Goal: Information Seeking & Learning: Find specific fact

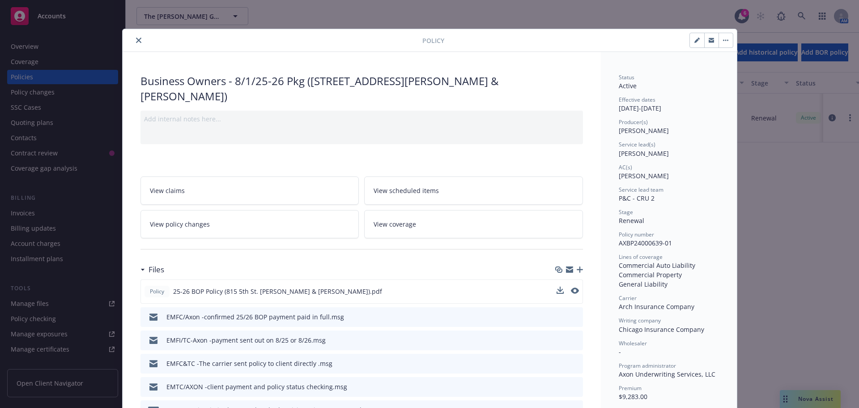
scroll to position [27, 0]
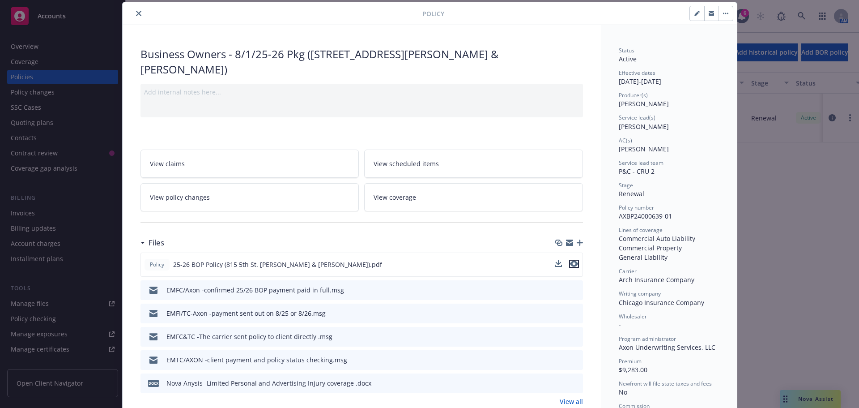
click at [575, 260] on button "preview file" at bounding box center [574, 264] width 10 height 8
click at [137, 17] on button "close" at bounding box center [138, 13] width 11 height 11
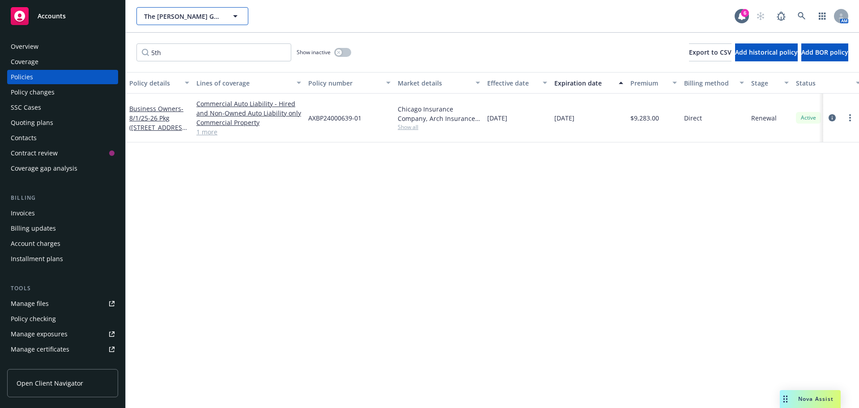
click at [159, 18] on span "The Ratto Group of Companies" at bounding box center [182, 16] width 77 height 9
type input "cypress abbey"
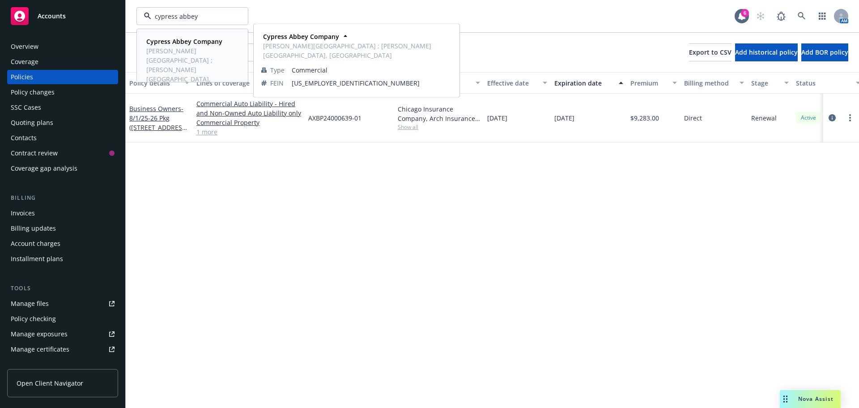
click at [186, 36] on div "Cypress Abbey Company Atwood Ranch ; Atwood Quater Horses, Cypress Golf Course" at bounding box center [191, 65] width 96 height 60
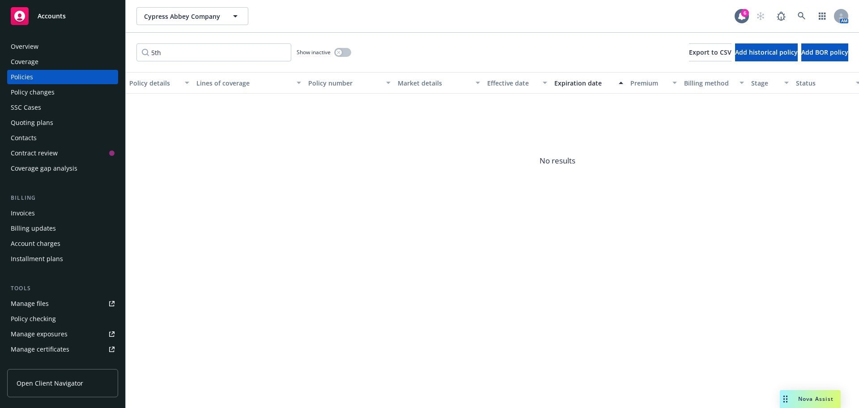
click at [21, 65] on div "Coverage" at bounding box center [25, 62] width 28 height 14
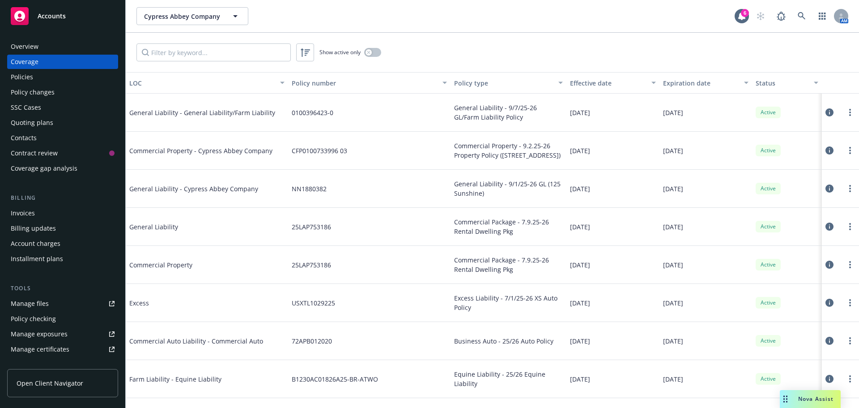
click at [21, 81] on div "Policies" at bounding box center [22, 77] width 22 height 14
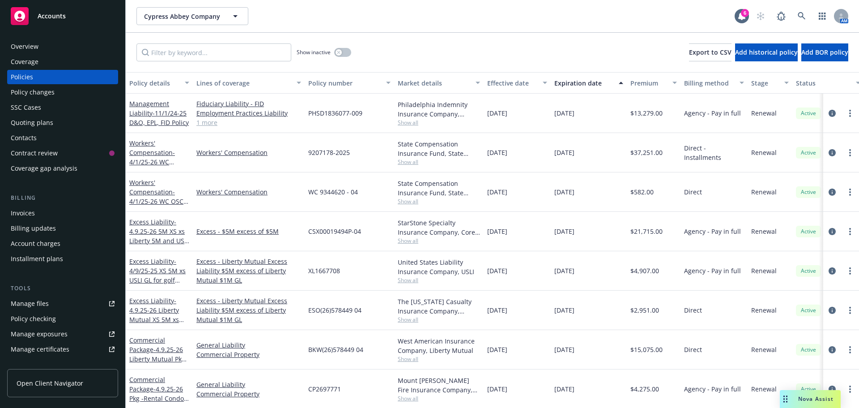
click at [41, 305] on div "Manage files" at bounding box center [30, 303] width 38 height 14
click at [30, 62] on div "Coverage" at bounding box center [25, 62] width 28 height 14
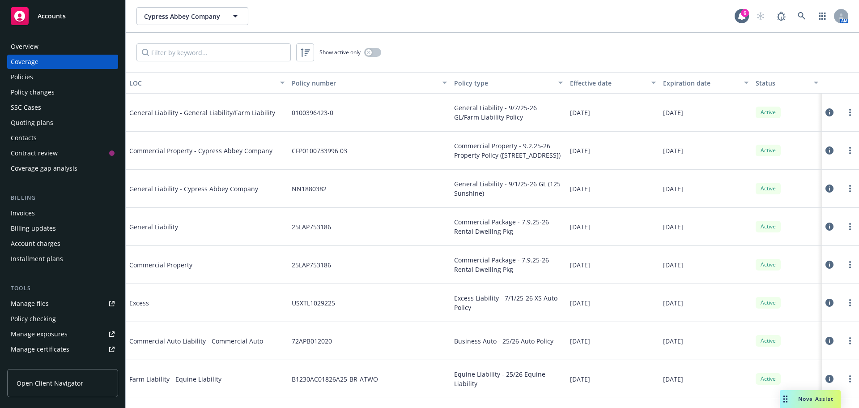
click at [21, 77] on div "Policies" at bounding box center [22, 77] width 22 height 14
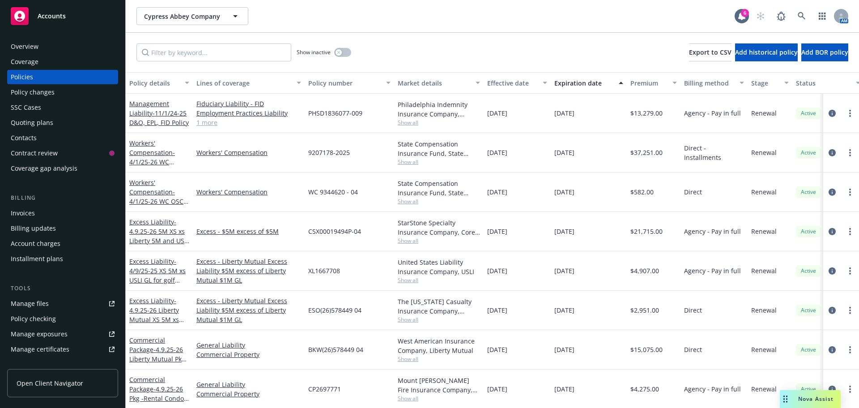
click at [26, 44] on div "Overview" at bounding box center [25, 46] width 28 height 14
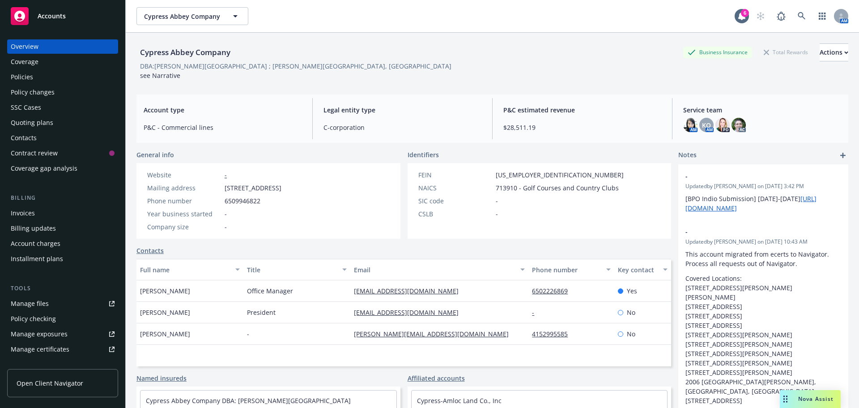
drag, startPoint x: 226, startPoint y: 186, endPoint x: 334, endPoint y: 185, distance: 107.9
click at [292, 185] on div "Website - Mailing address 2001 Hillside Blvd, Colma, CA, 94014 Phone number 650…" at bounding box center [215, 201] width 156 height 76
copy span "[STREET_ADDRESS]"
click at [35, 299] on div "Manage files" at bounding box center [30, 303] width 38 height 14
drag, startPoint x: 32, startPoint y: 121, endPoint x: 41, endPoint y: 121, distance: 8.5
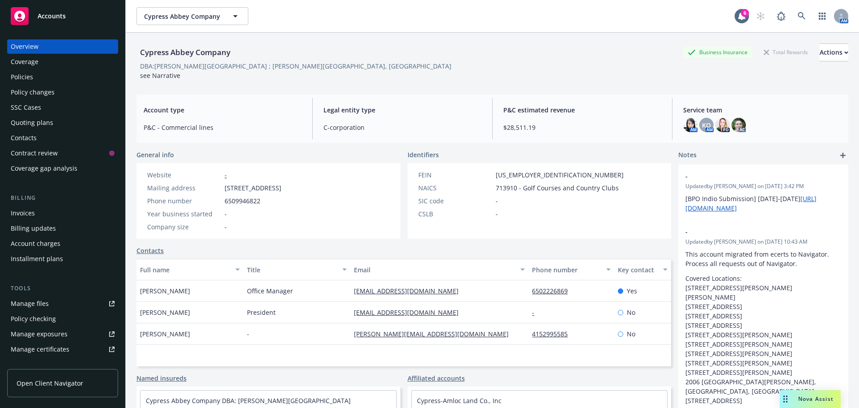
click at [32, 121] on div "Quoting plans" at bounding box center [32, 122] width 43 height 14
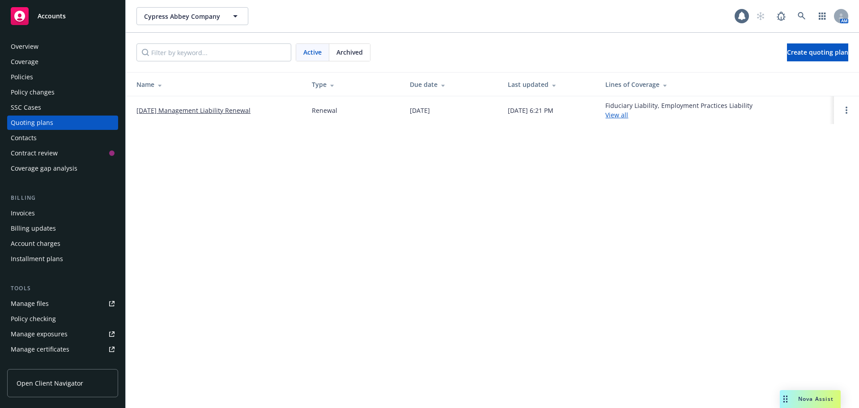
click at [352, 49] on span "Archived" at bounding box center [350, 51] width 26 height 9
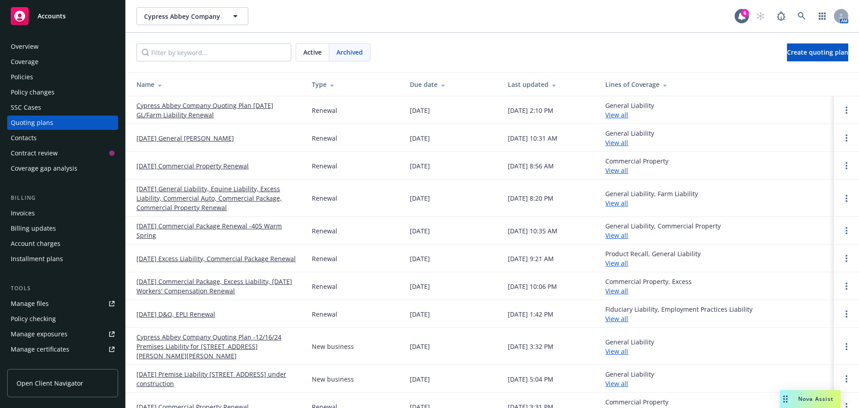
click at [177, 138] on link "09/01/25 General Liability Renewal" at bounding box center [186, 137] width 98 height 9
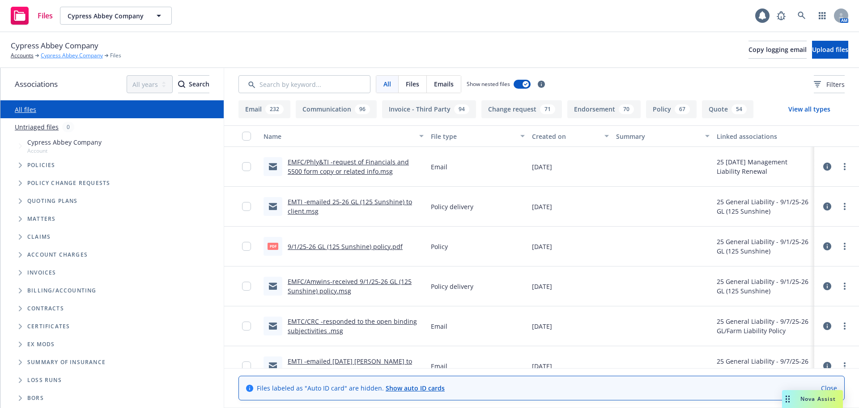
click at [65, 55] on link "Cypress Abbey Company" at bounding box center [72, 55] width 62 height 8
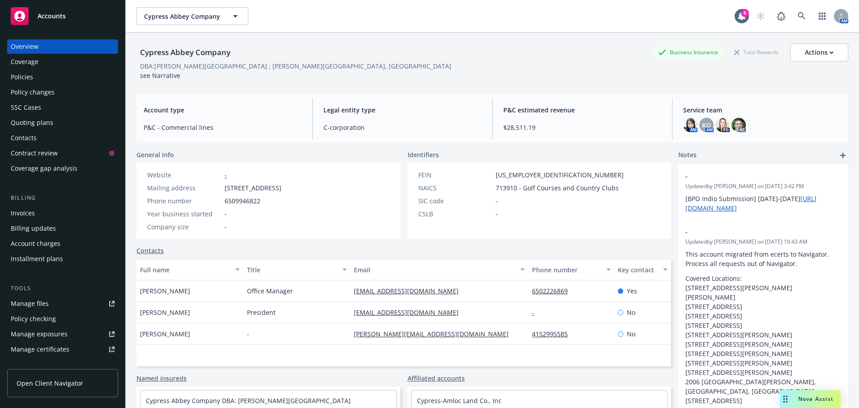
click at [27, 80] on div "Policies" at bounding box center [22, 77] width 22 height 14
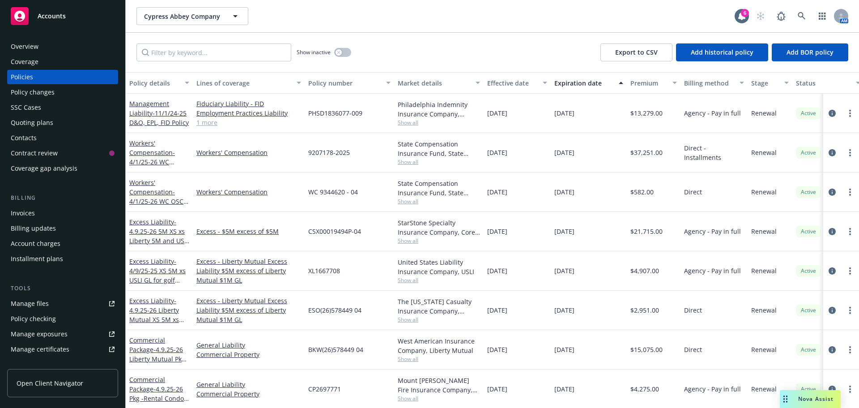
click at [508, 86] on div "Effective date" at bounding box center [512, 82] width 50 height 9
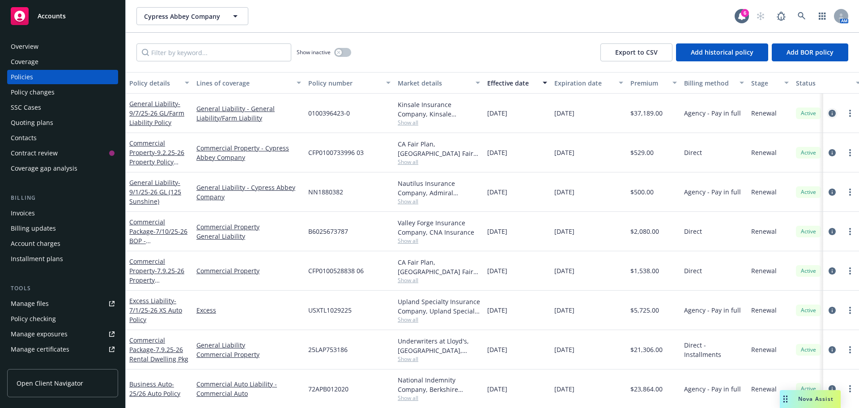
click at [829, 113] on icon "circleInformation" at bounding box center [832, 113] width 7 height 7
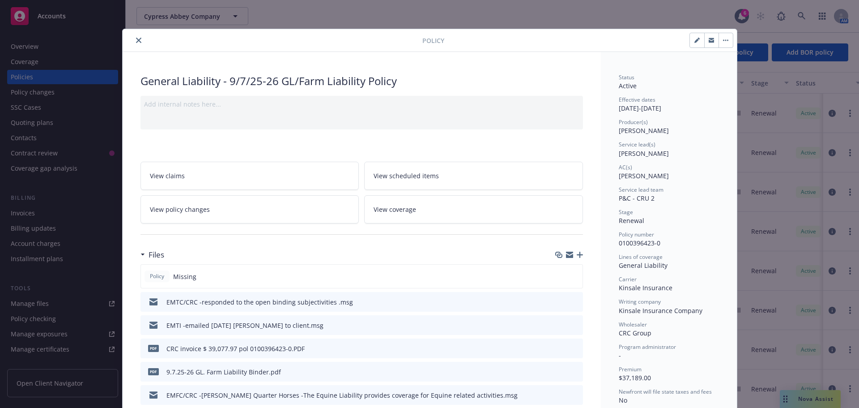
scroll to position [90, 0]
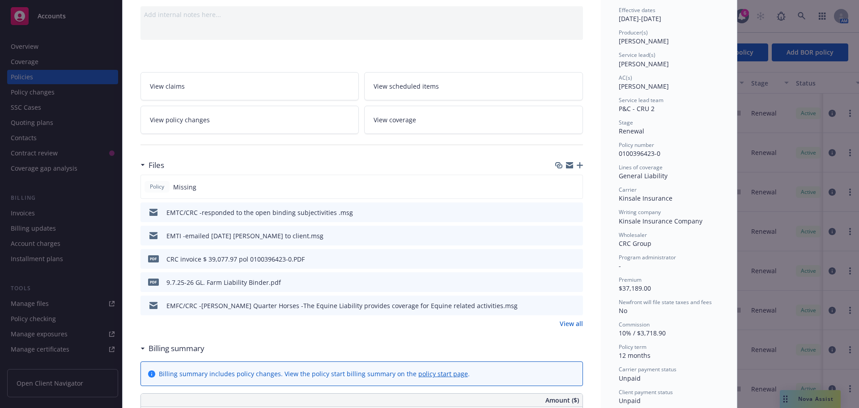
click at [571, 282] on icon "preview file" at bounding box center [575, 281] width 8 height 6
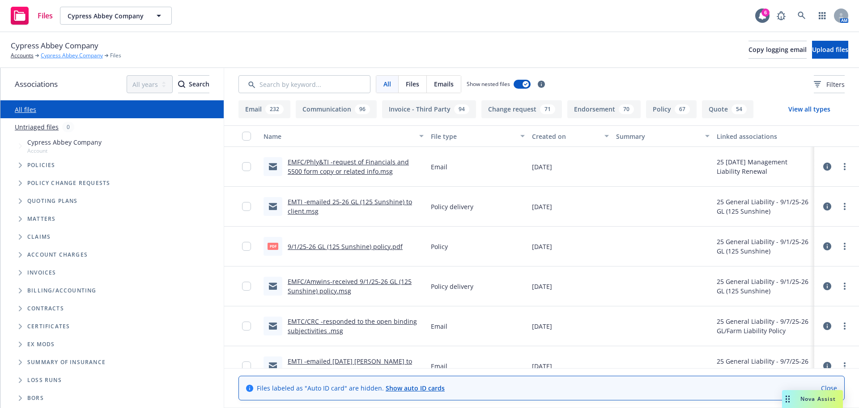
click at [86, 56] on link "Cypress Abbey Company" at bounding box center [72, 55] width 62 height 8
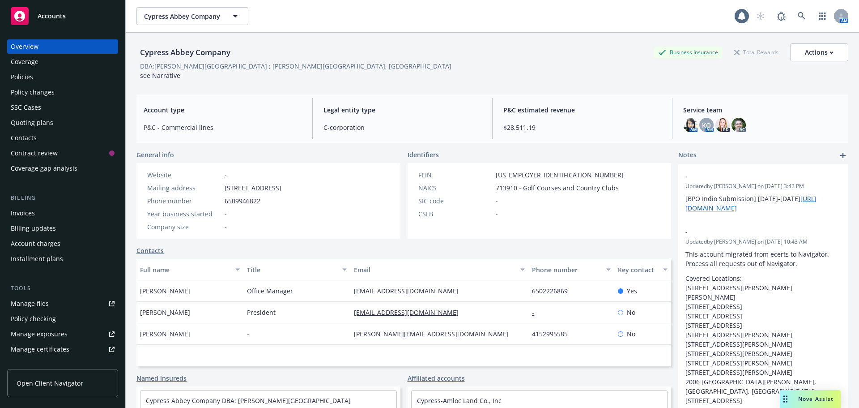
click at [22, 81] on div "Policies" at bounding box center [22, 77] width 22 height 14
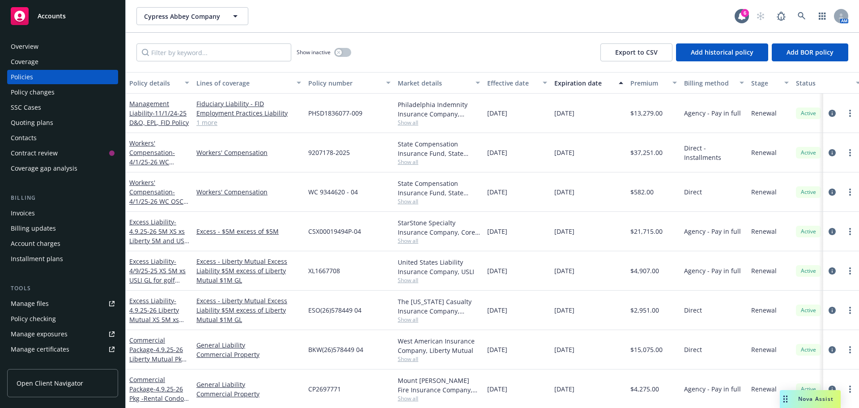
click at [520, 84] on div "Effective date" at bounding box center [512, 82] width 50 height 9
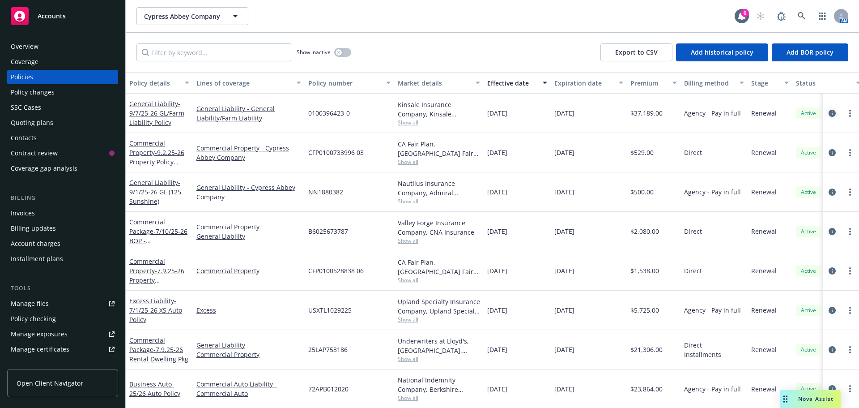
click at [829, 115] on icon "circleInformation" at bounding box center [832, 113] width 7 height 7
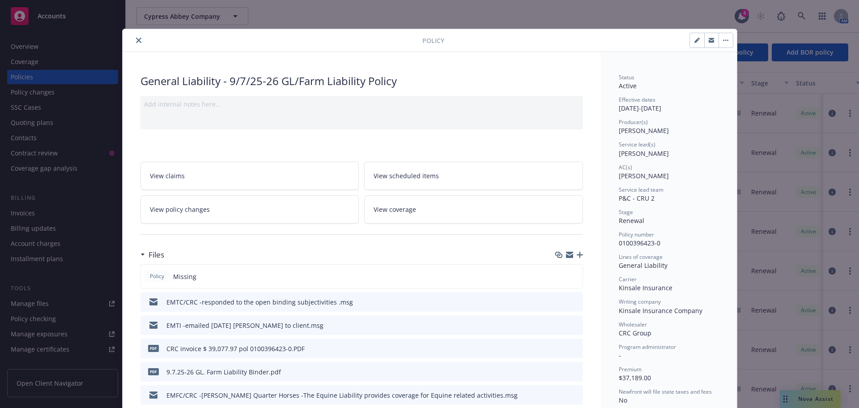
scroll to position [45, 0]
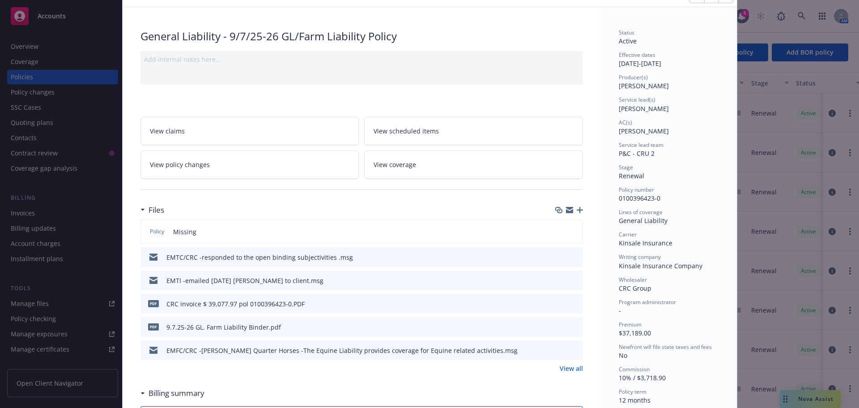
click at [560, 327] on button "download file" at bounding box center [559, 326] width 9 height 9
click at [558, 350] on icon "download file" at bounding box center [560, 348] width 6 height 5
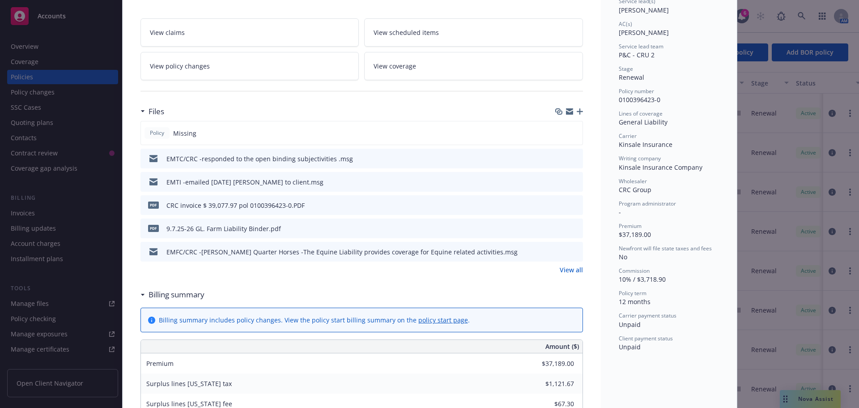
scroll to position [90, 0]
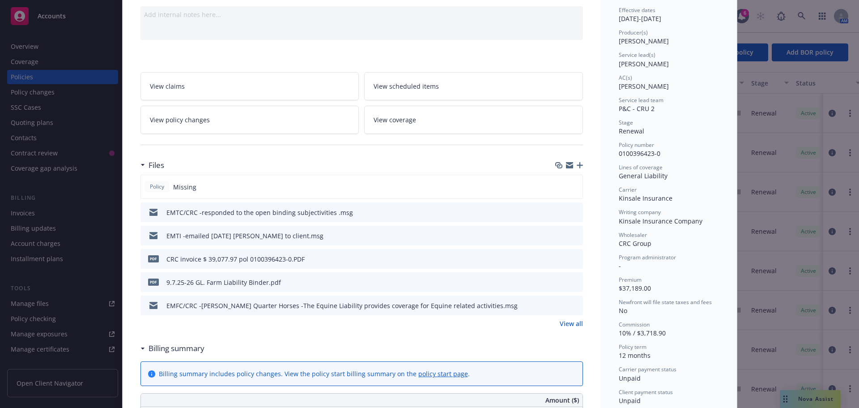
click at [569, 325] on link "View all" at bounding box center [571, 323] width 23 height 9
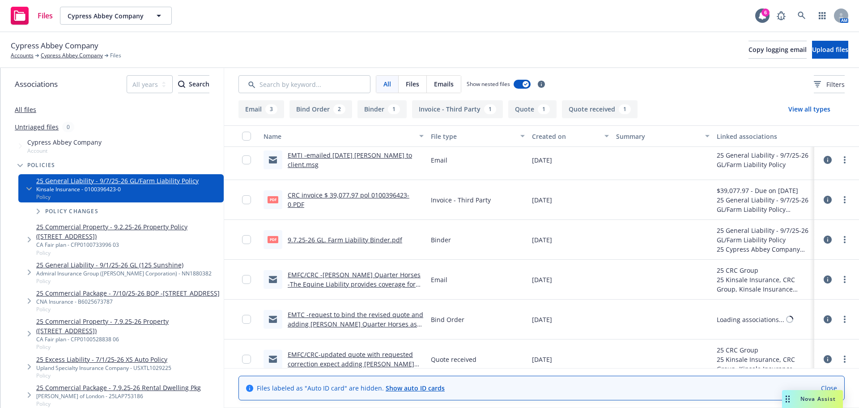
scroll to position [90, 0]
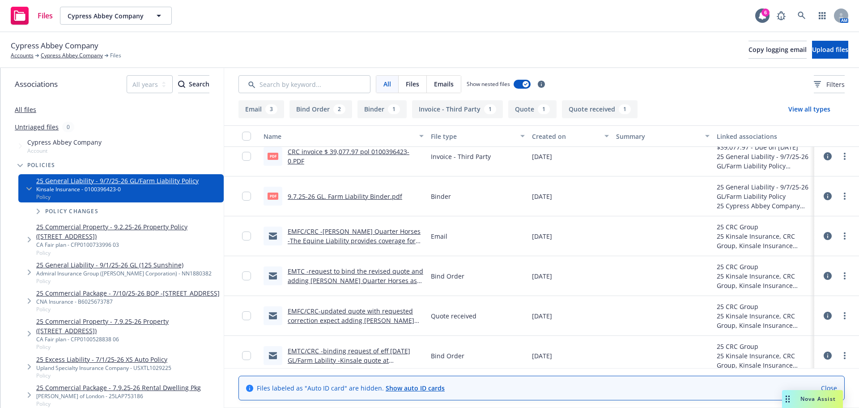
click at [325, 233] on link "EMFC/CRC -[PERSON_NAME] Quarter Horses -The Equine Liability provides coverage …" at bounding box center [354, 240] width 133 height 27
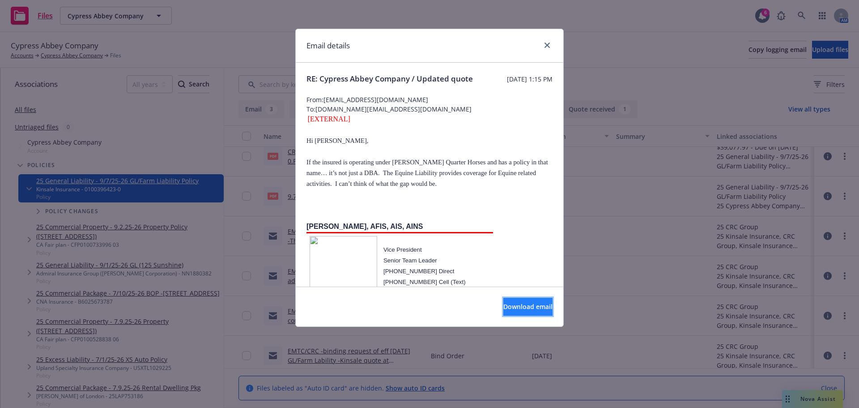
click at [504, 309] on span "Download email" at bounding box center [528, 306] width 49 height 9
click at [546, 43] on icon "close" at bounding box center [547, 45] width 5 height 5
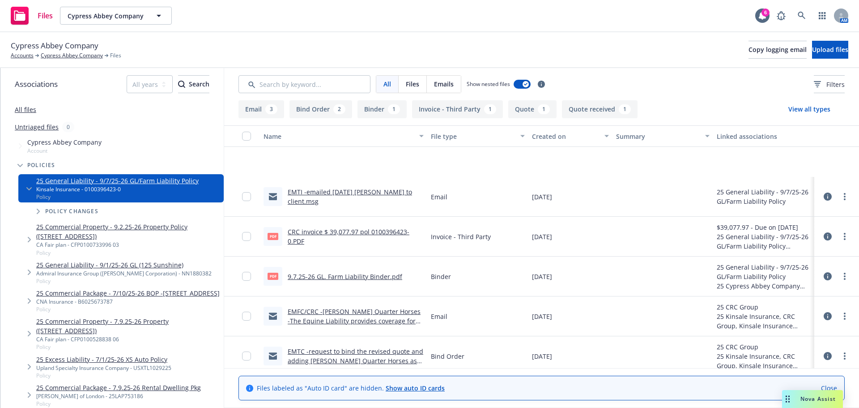
scroll to position [0, 0]
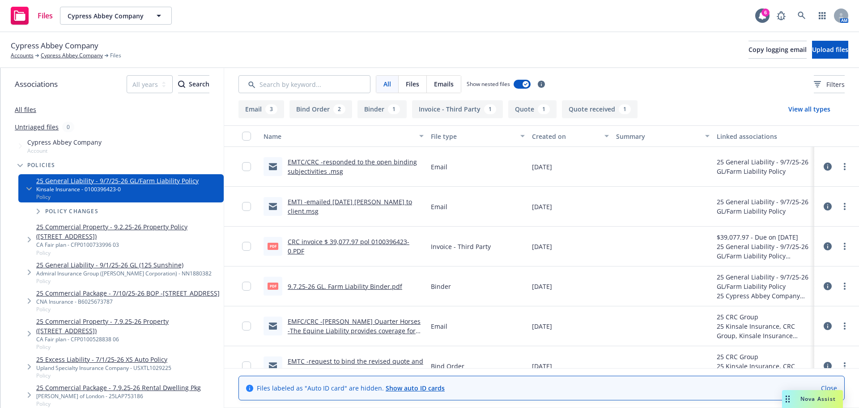
click at [370, 162] on link "EMTC/CRC -responded to the open binding subjectivities .msg" at bounding box center [352, 167] width 129 height 18
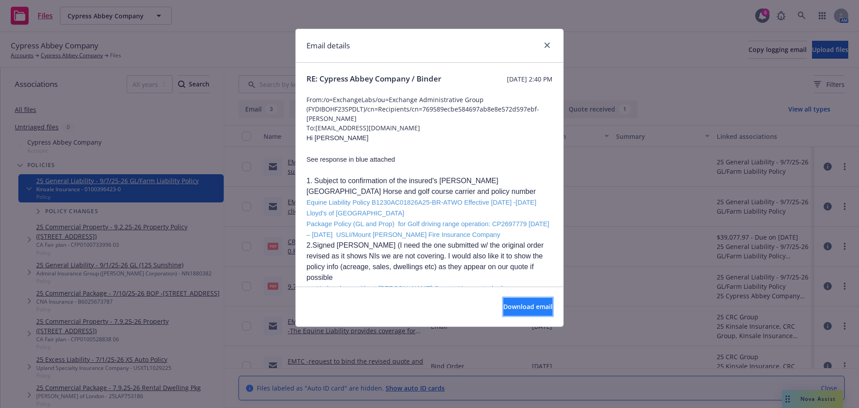
click at [504, 311] on span "Download email" at bounding box center [528, 306] width 49 height 9
click at [544, 43] on link "close" at bounding box center [547, 45] width 11 height 11
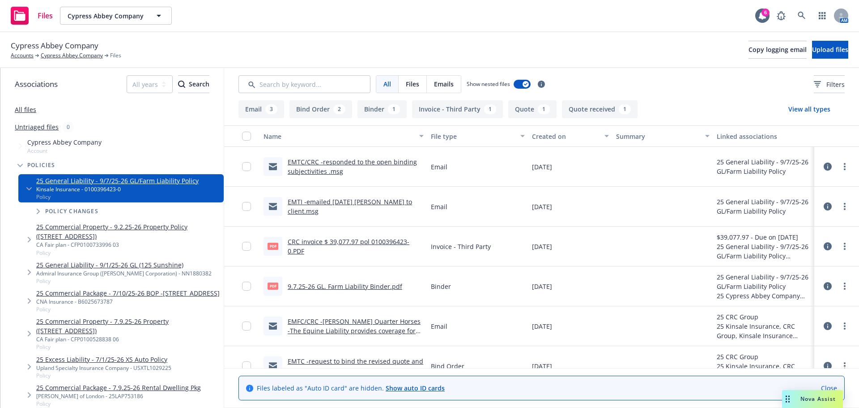
click at [308, 284] on link "9.7.25-26 GL. Farm Liability Binder.pdf" at bounding box center [345, 286] width 115 height 9
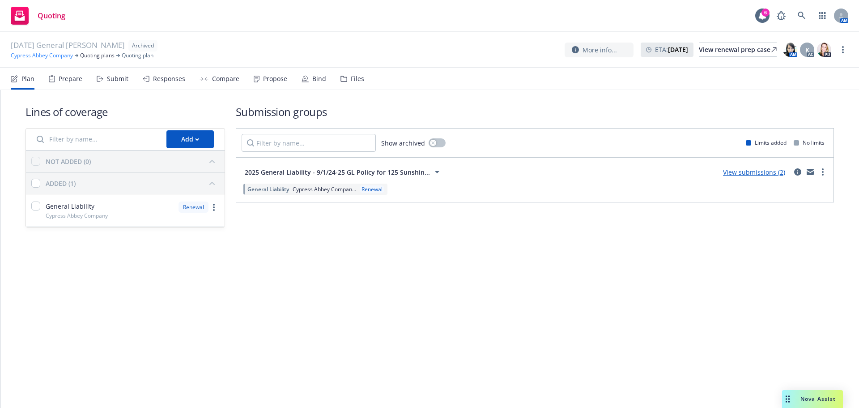
click at [53, 56] on link "Cypress Abbey Company" at bounding box center [42, 55] width 62 height 8
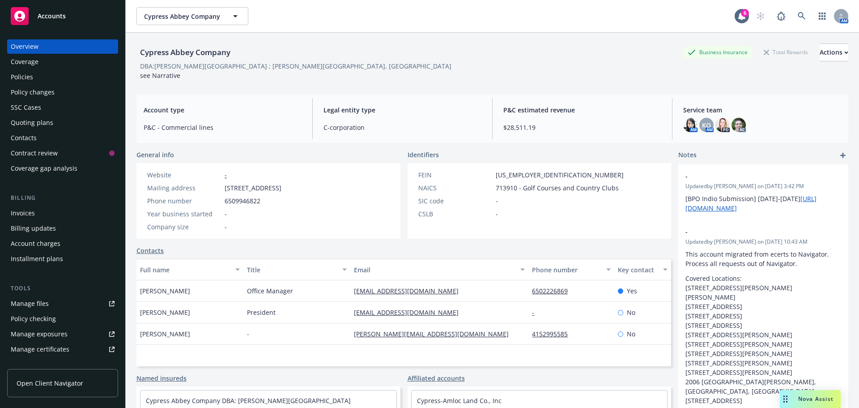
click at [32, 123] on div "Quoting plans" at bounding box center [32, 122] width 43 height 14
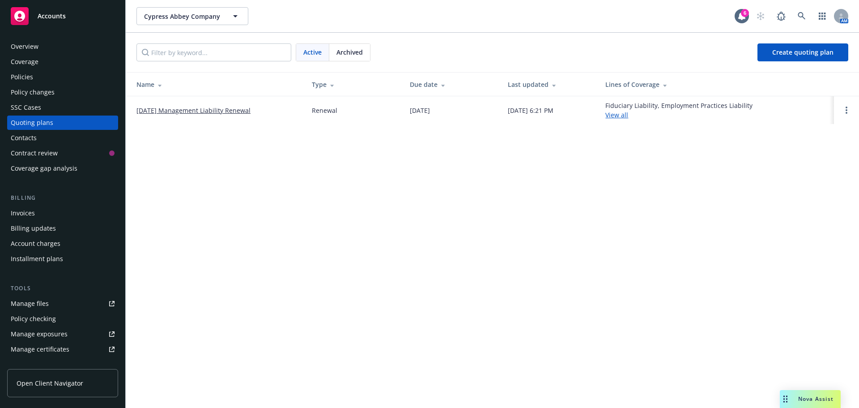
click at [351, 49] on span "Archived" at bounding box center [350, 51] width 26 height 9
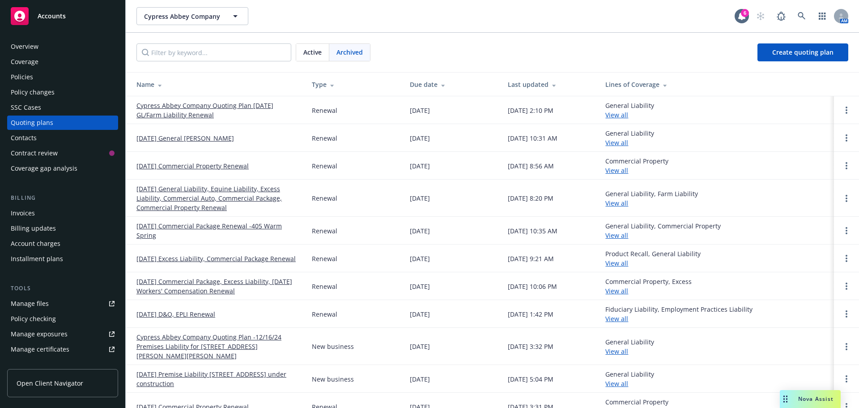
click at [189, 103] on link "Cypress Abbey Company Quoting Plan [DATE] GL/Farm Liability Renewal" at bounding box center [217, 110] width 161 height 19
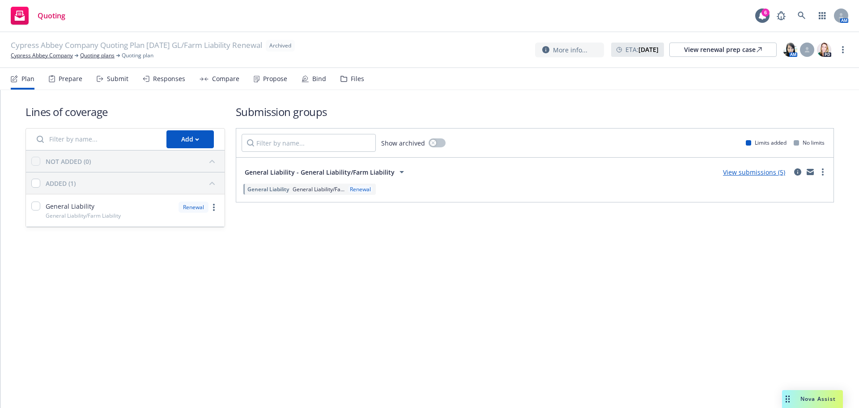
click at [346, 79] on div "Files" at bounding box center [353, 78] width 24 height 21
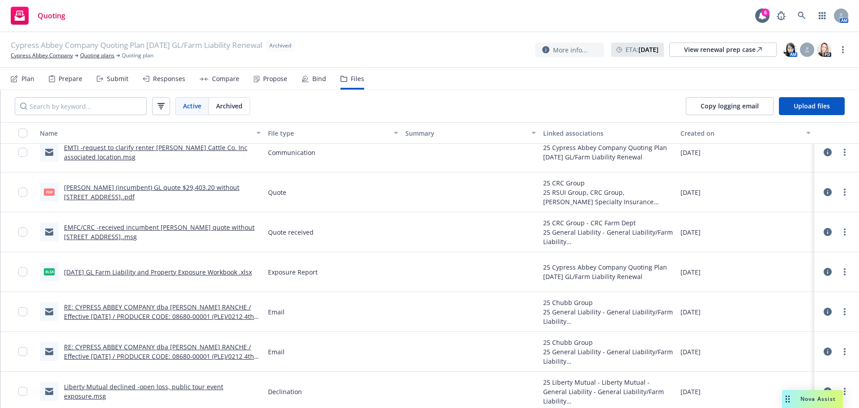
scroll to position [671, 0]
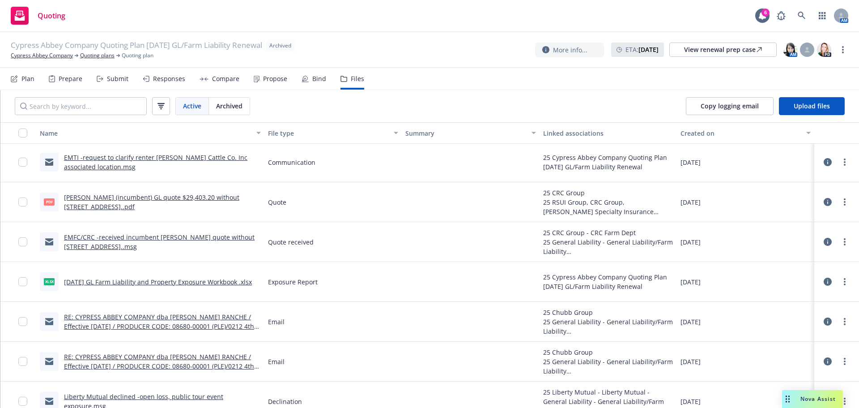
click at [196, 281] on link "[DATE] GL Farm Liability and Property Exposure Workbook .xlsx" at bounding box center [158, 282] width 188 height 9
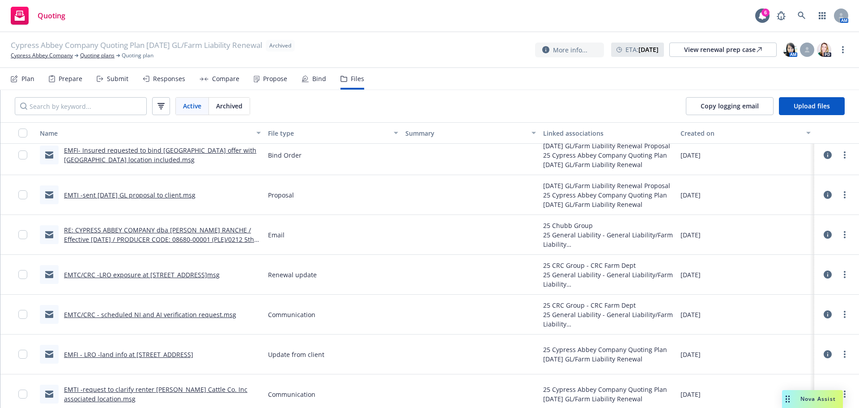
scroll to position [448, 0]
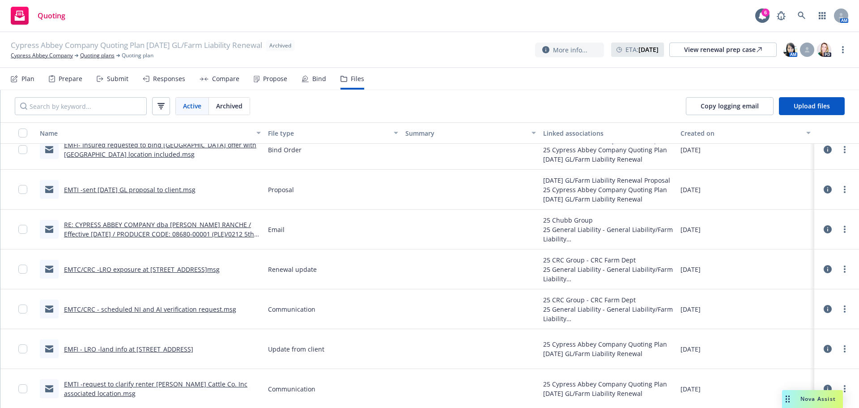
click at [158, 265] on link "EMTC/CRC -LRO exposure at [STREET_ADDRESS]msg" at bounding box center [142, 269] width 156 height 9
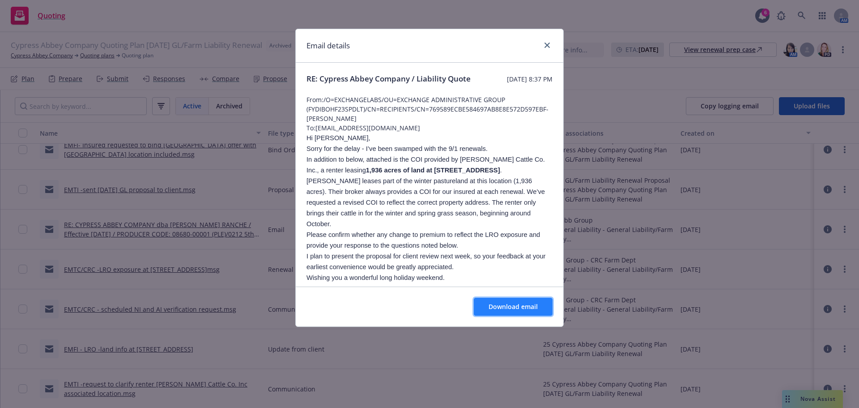
click at [495, 308] on span "Download email" at bounding box center [513, 306] width 49 height 9
click at [366, 174] on b "1,936 acres of land at [STREET_ADDRESS]" at bounding box center [433, 170] width 134 height 7
drag, startPoint x: 345, startPoint y: 180, endPoint x: 395, endPoint y: 181, distance: 50.6
click at [395, 174] on b "1,936 acres of land at [STREET_ADDRESS]" at bounding box center [433, 170] width 134 height 7
copy b "1,936 acres of land"
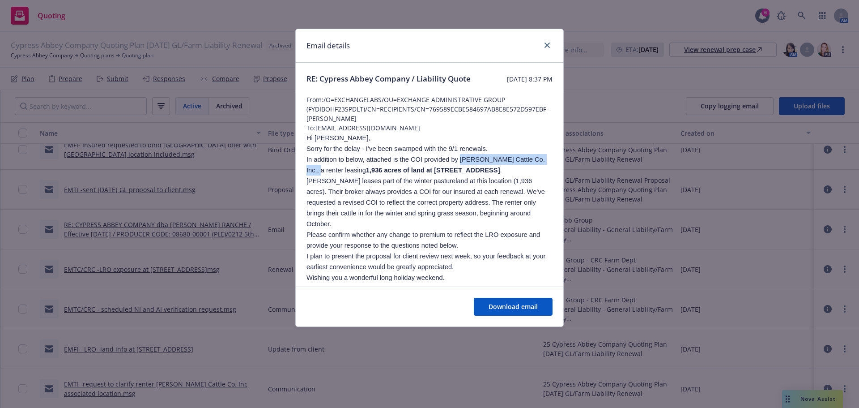
drag, startPoint x: 448, startPoint y: 173, endPoint x: 529, endPoint y: 173, distance: 81.5
click at [529, 173] on span "In addition to below, attached is the COI provided by [PERSON_NAME] Cattle Co. …" at bounding box center [426, 165] width 239 height 18
copy span "[PERSON_NAME] Cattle Co. Inc."
drag, startPoint x: 367, startPoint y: 191, endPoint x: 449, endPoint y: 197, distance: 82.1
click at [449, 197] on p "[PERSON_NAME] leases part of the winter pastureland at this location (1,936 acr…" at bounding box center [430, 202] width 246 height 54
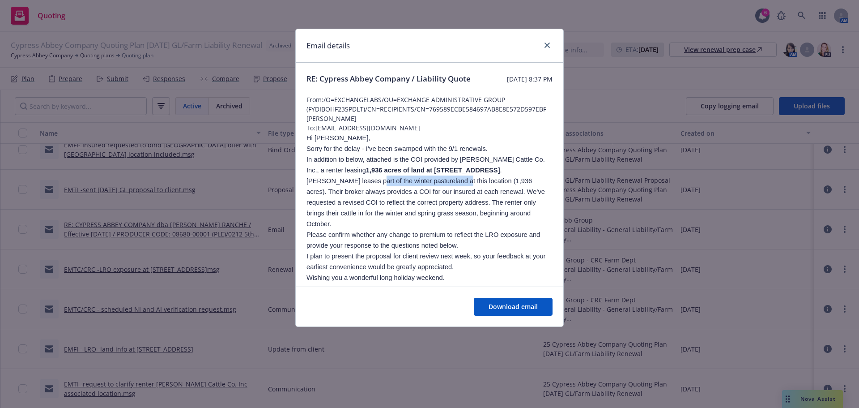
copy span "part of the winter pastureland"
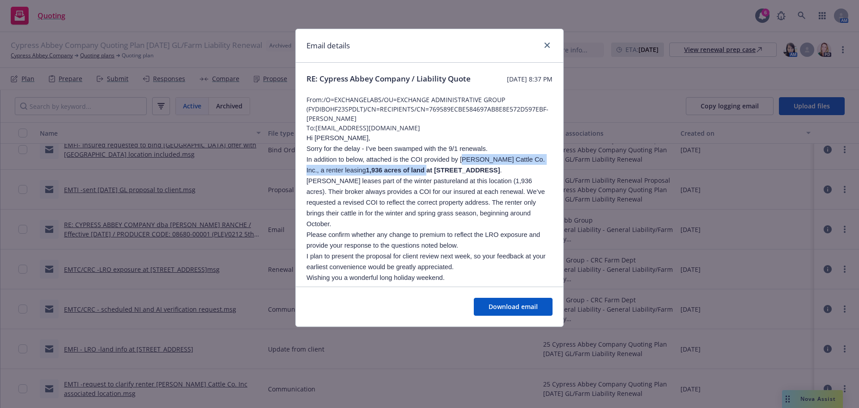
drag, startPoint x: 449, startPoint y: 172, endPoint x: 397, endPoint y: 179, distance: 53.3
click at [397, 174] on span "In addition to below, attached is the COI provided by [PERSON_NAME] Cattle Co. …" at bounding box center [426, 165] width 239 height 18
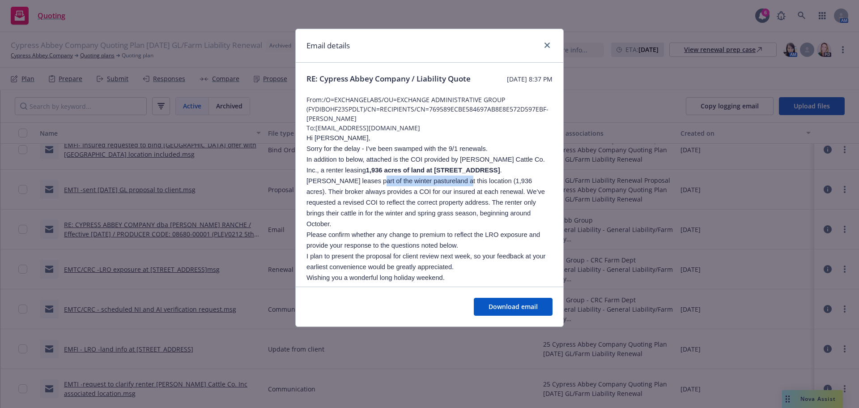
drag, startPoint x: 368, startPoint y: 193, endPoint x: 449, endPoint y: 196, distance: 81.1
click at [449, 196] on p "[PERSON_NAME] leases part of the winter pastureland at this location (1,936 acr…" at bounding box center [430, 202] width 246 height 54
drag, startPoint x: 425, startPoint y: 213, endPoint x: 461, endPoint y: 226, distance: 39.1
click at [461, 226] on span "[PERSON_NAME] leases part of the winter pastureland at this location (1,936 acr…" at bounding box center [426, 202] width 239 height 50
click at [426, 212] on span "[PERSON_NAME] leases part of the winter pastureland at this location (1,936 acr…" at bounding box center [426, 202] width 239 height 50
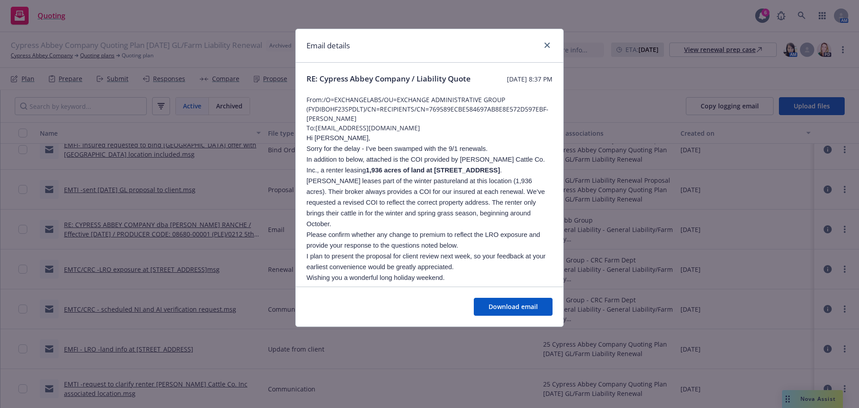
drag, startPoint x: 422, startPoint y: 211, endPoint x: 464, endPoint y: 224, distance: 44.6
click at [464, 224] on p "[PERSON_NAME] leases part of the winter pastureland at this location (1,936 acr…" at bounding box center [430, 202] width 246 height 54
copy span "The renter only brings their cattle in for the winter and spring grass season, …"
drag, startPoint x: 544, startPoint y: 46, endPoint x: 672, endPoint y: 25, distance: 130.2
click at [544, 46] on link "close" at bounding box center [547, 45] width 11 height 11
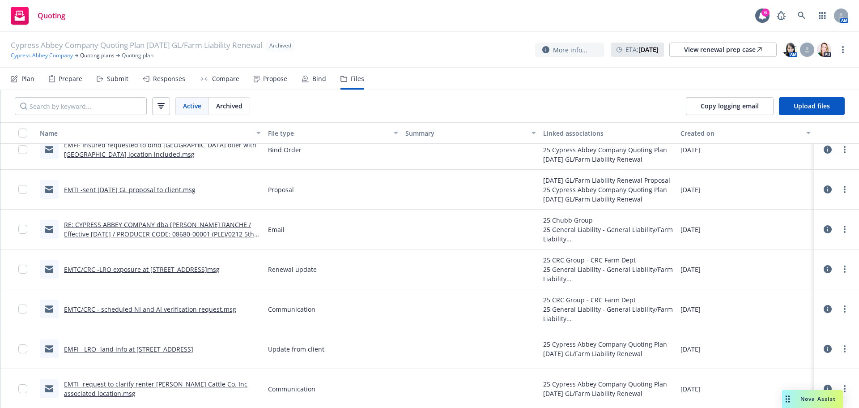
click at [48, 56] on link "Cypress Abbey Company" at bounding box center [42, 55] width 62 height 8
